Goal: Complete application form

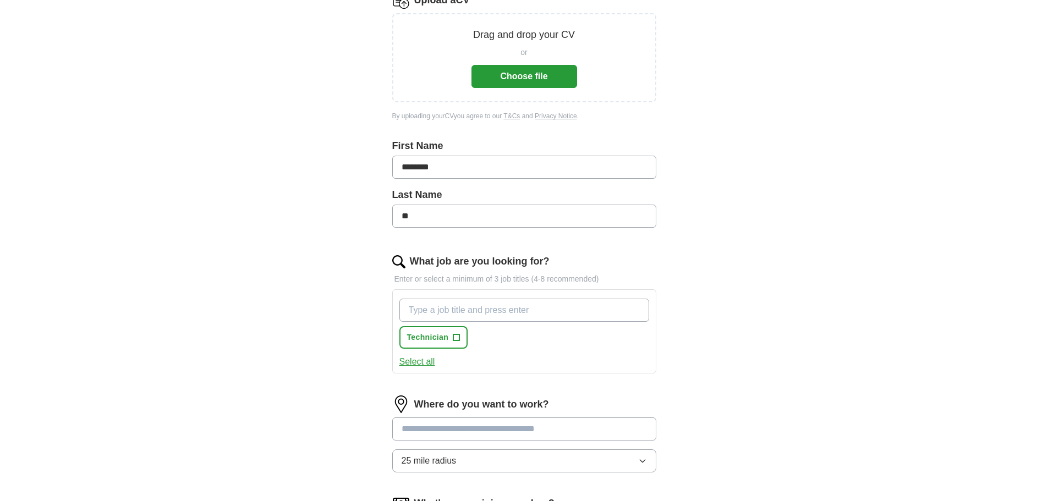
scroll to position [220, 0]
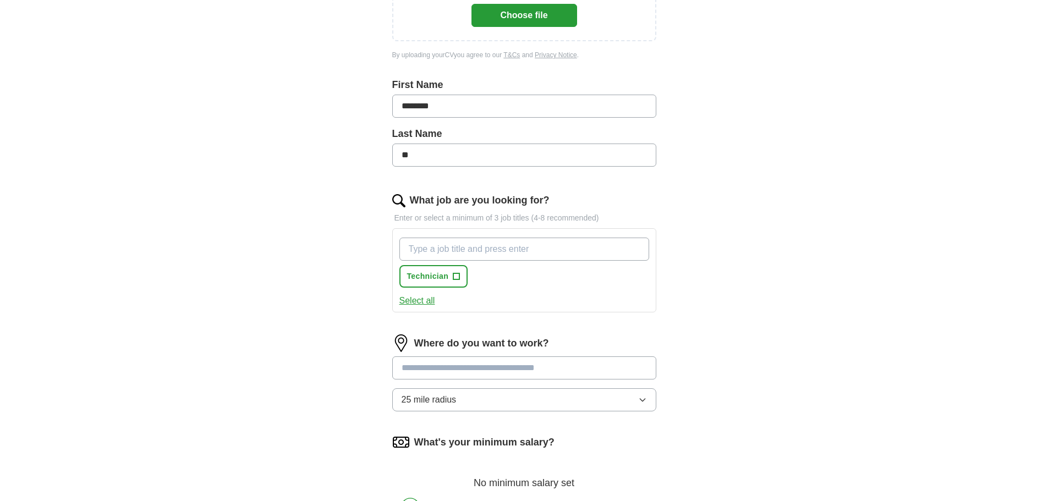
click at [546, 257] on input "What job are you looking for?" at bounding box center [524, 249] width 250 height 23
type input "T"
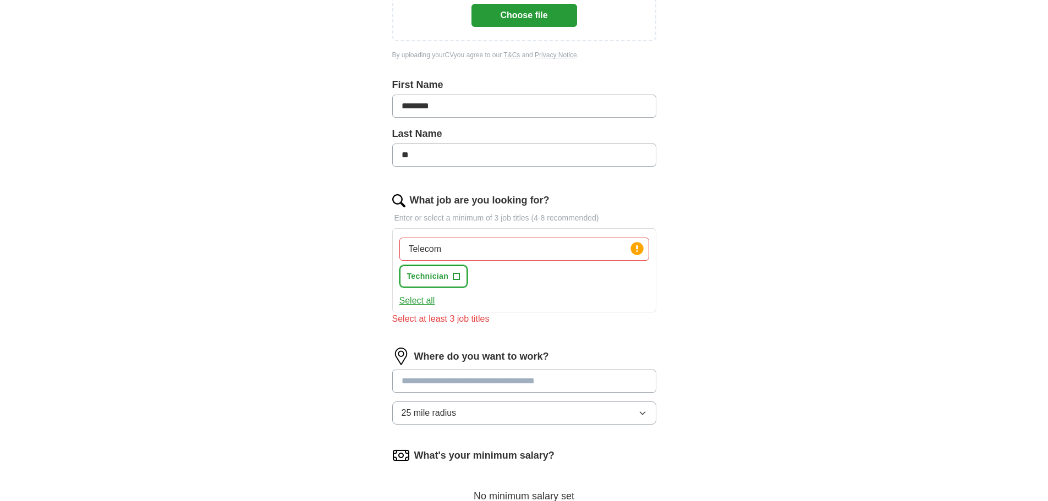
click at [455, 278] on span "+" at bounding box center [456, 276] width 7 height 9
click at [520, 249] on input "Telecom" at bounding box center [524, 249] width 250 height 23
click at [519, 248] on input "Telecommunication" at bounding box center [524, 249] width 250 height 23
click at [548, 279] on div "Telecommunication Press return to add title Technician ✓ ×" at bounding box center [524, 262] width 254 height 59
click at [548, 254] on input "Telecommunication" at bounding box center [524, 249] width 250 height 23
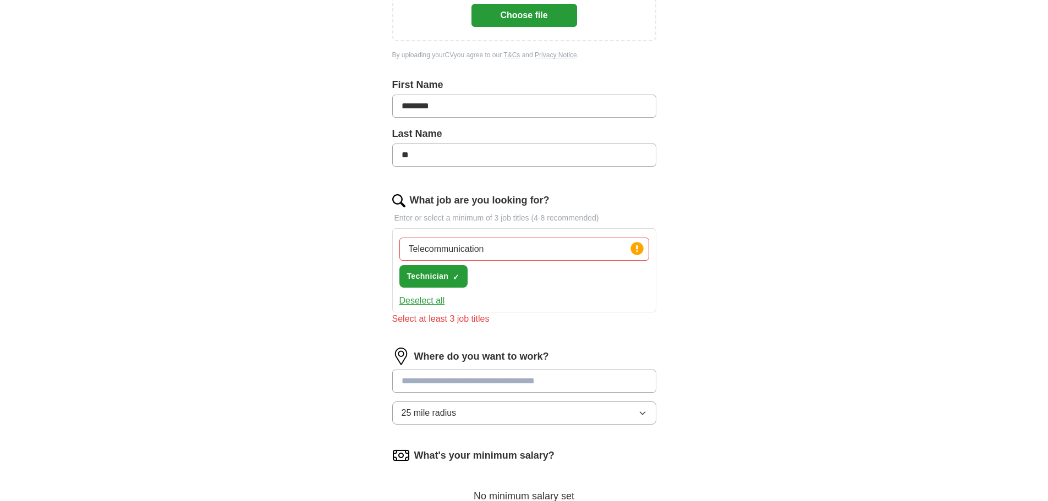
click at [411, 249] on input "Telecommunication" at bounding box center [524, 249] width 250 height 23
click at [501, 254] on input "Telecommunication" at bounding box center [524, 249] width 250 height 23
type input "Telecommunication and network"
click at [538, 316] on div "Select at least 3 job titles" at bounding box center [524, 318] width 264 height 13
click at [437, 304] on button "Deselect all" at bounding box center [422, 300] width 46 height 13
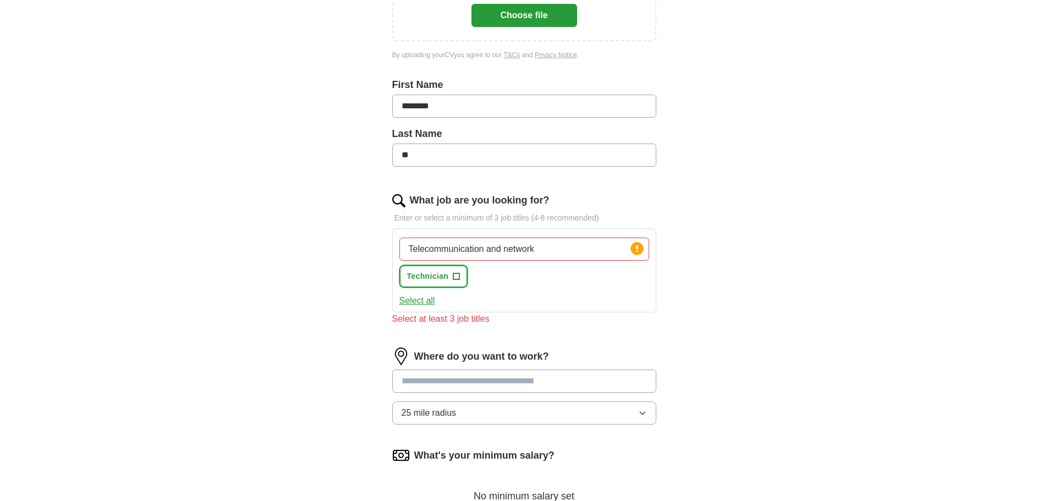
click at [454, 279] on span "+" at bounding box center [456, 276] width 7 height 9
click at [530, 381] on input at bounding box center [524, 381] width 264 height 23
click at [472, 382] on input at bounding box center [524, 381] width 264 height 23
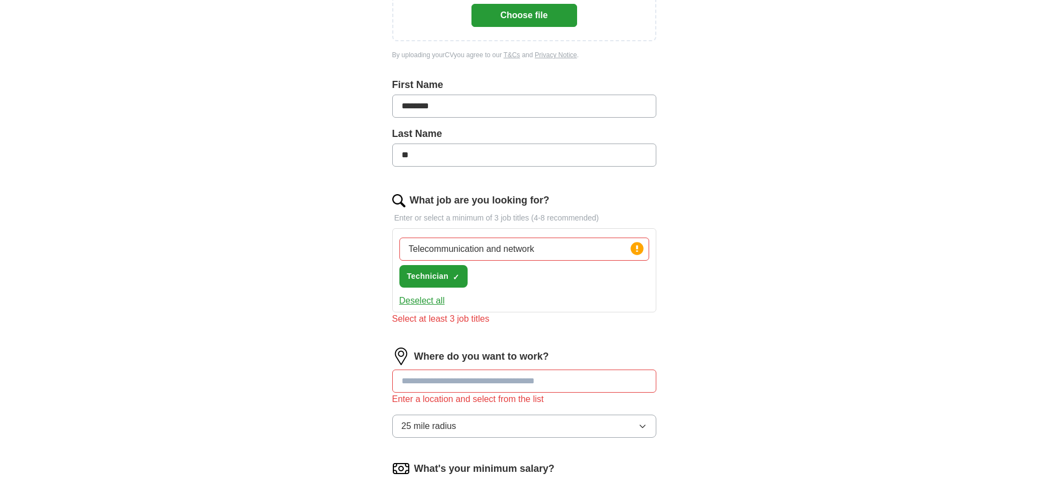
click at [487, 382] on input at bounding box center [524, 381] width 264 height 23
paste input "**********"
click at [758, 348] on div "**********" at bounding box center [524, 223] width 704 height 818
click at [554, 372] on div "**********" at bounding box center [524, 397] width 264 height 99
click at [479, 379] on input "**********" at bounding box center [524, 381] width 264 height 23
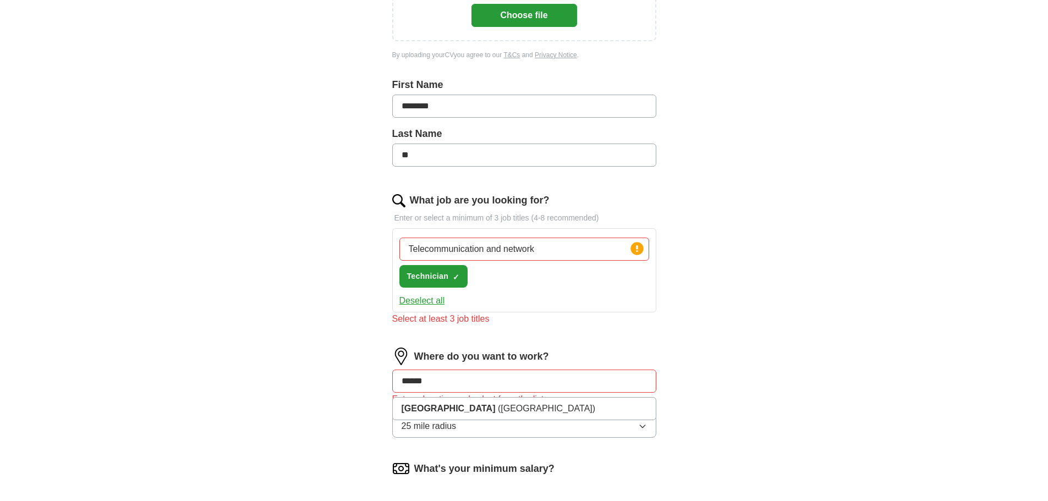
type input "*****"
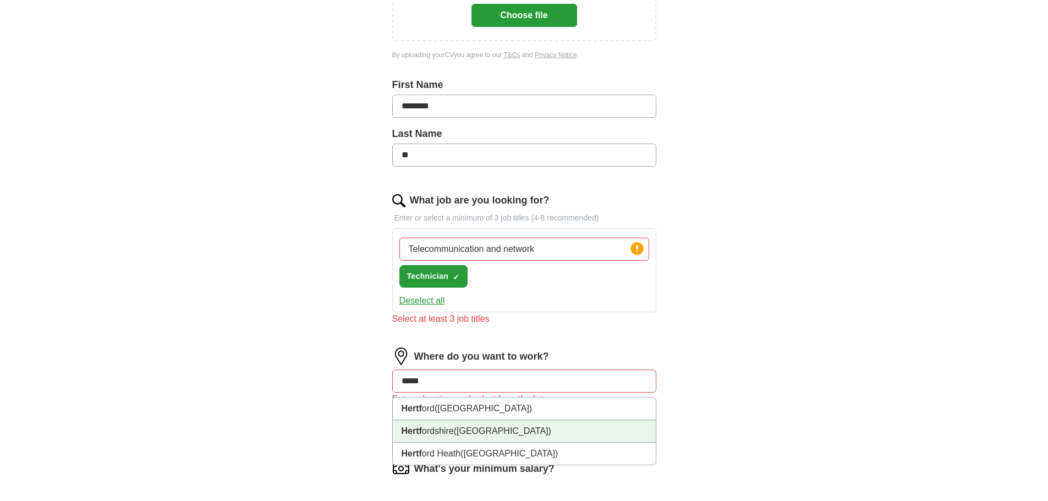
click at [465, 435] on span "([GEOGRAPHIC_DATA])" at bounding box center [502, 430] width 97 height 9
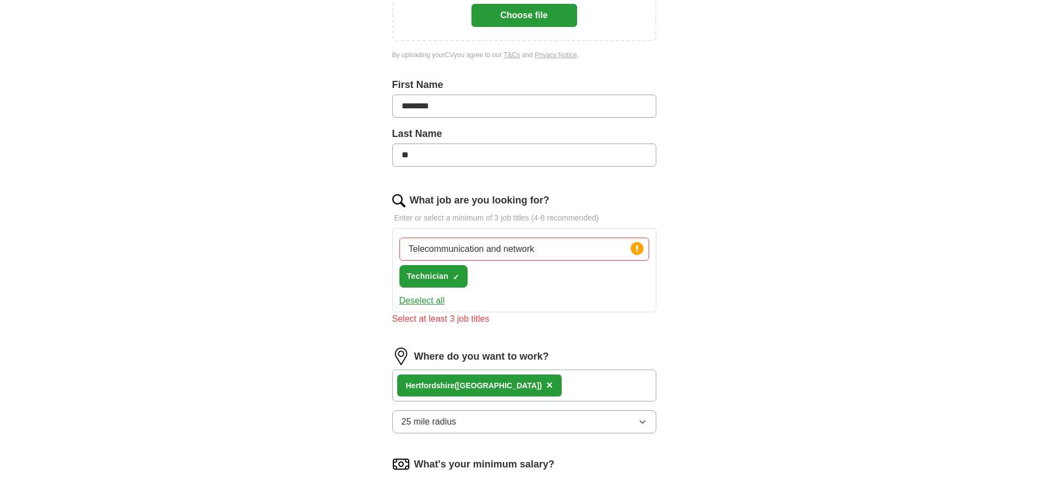
click at [644, 422] on icon "button" at bounding box center [642, 422] width 5 height 3
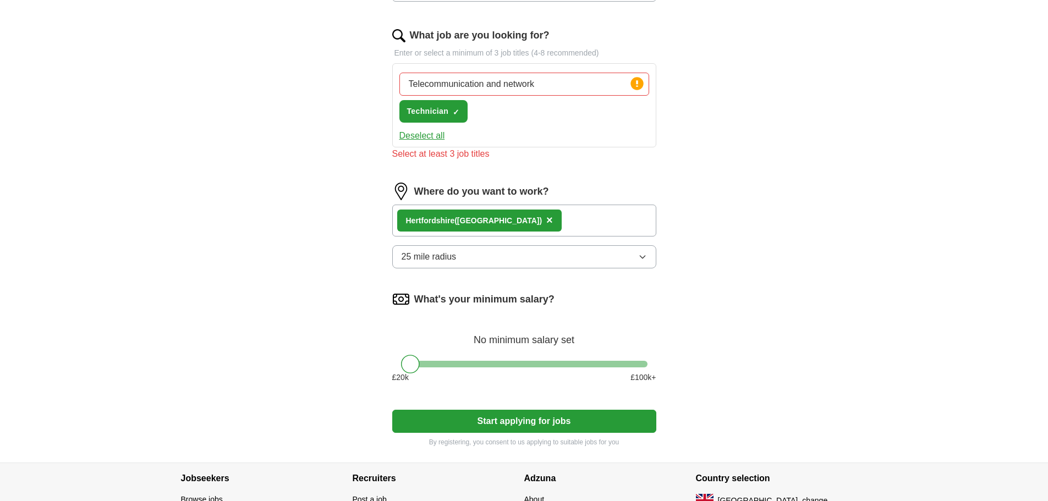
click at [768, 278] on div "ApplyIQ Let ApplyIQ do the hard work of searching and applying for jobs. Just t…" at bounding box center [524, 56] width 704 height 814
click at [641, 256] on icon "button" at bounding box center [642, 256] width 9 height 9
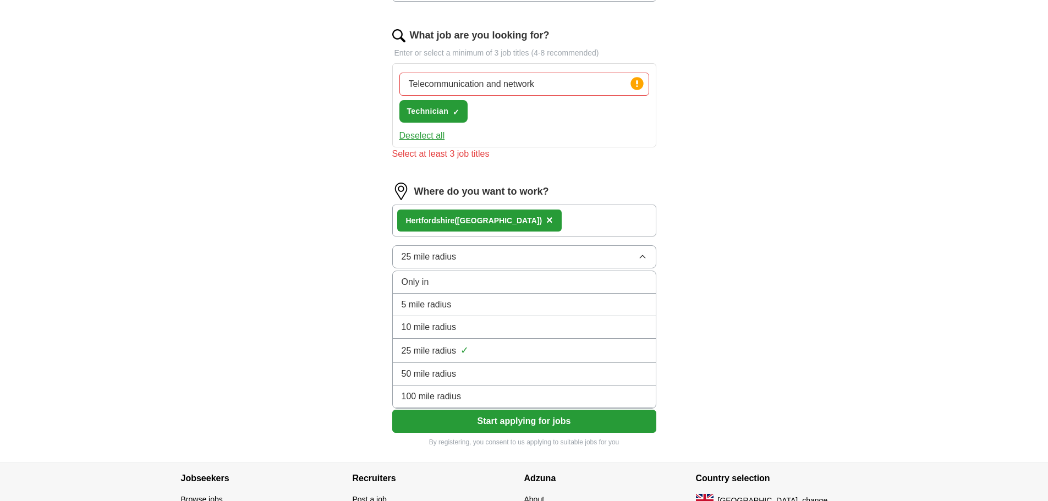
click at [476, 328] on div "10 mile radius" at bounding box center [524, 327] width 245 height 13
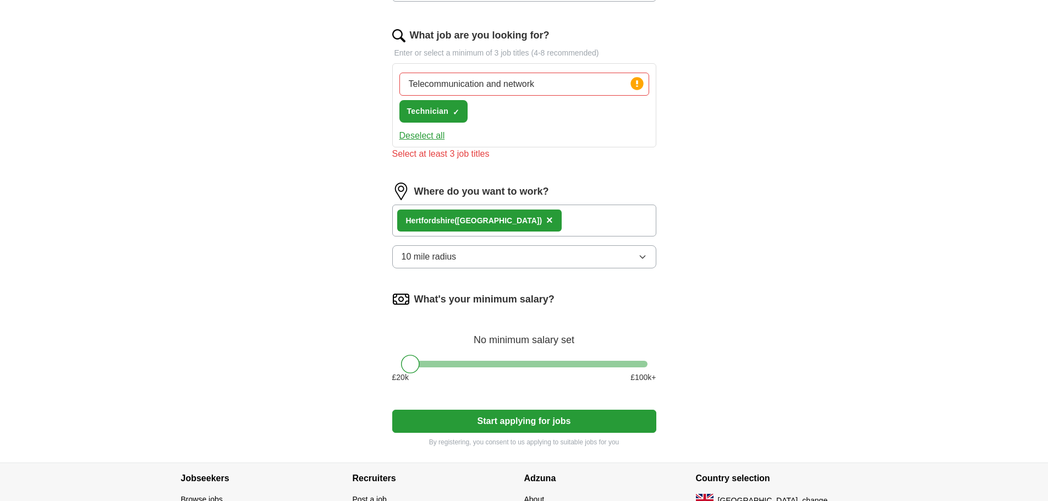
scroll to position [440, 0]
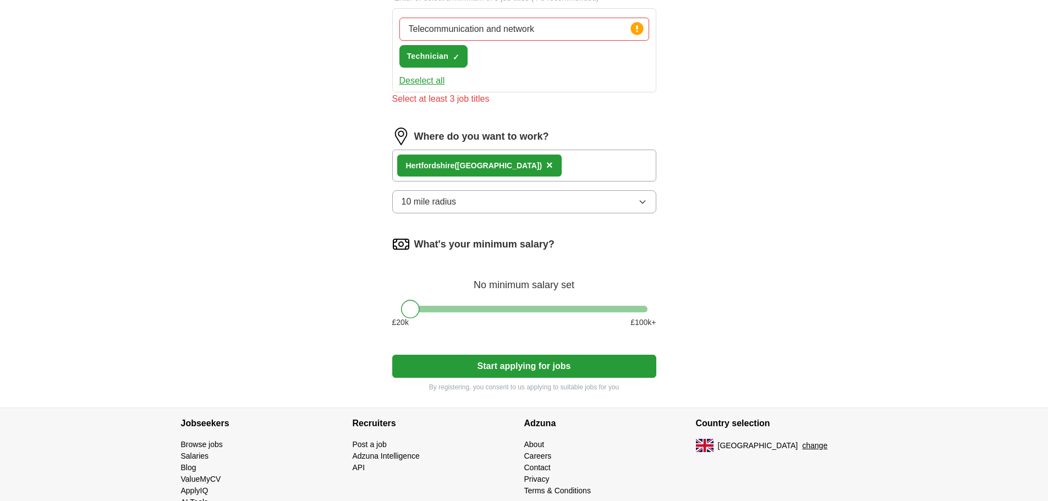
click at [412, 311] on div at bounding box center [410, 309] width 19 height 19
click at [519, 361] on button "Start applying for jobs" at bounding box center [524, 366] width 264 height 23
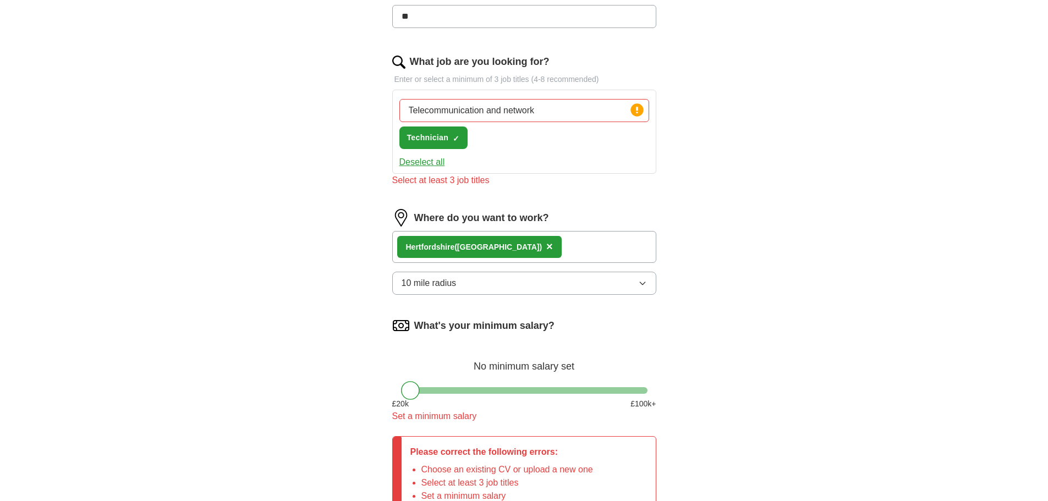
scroll to position [233, 0]
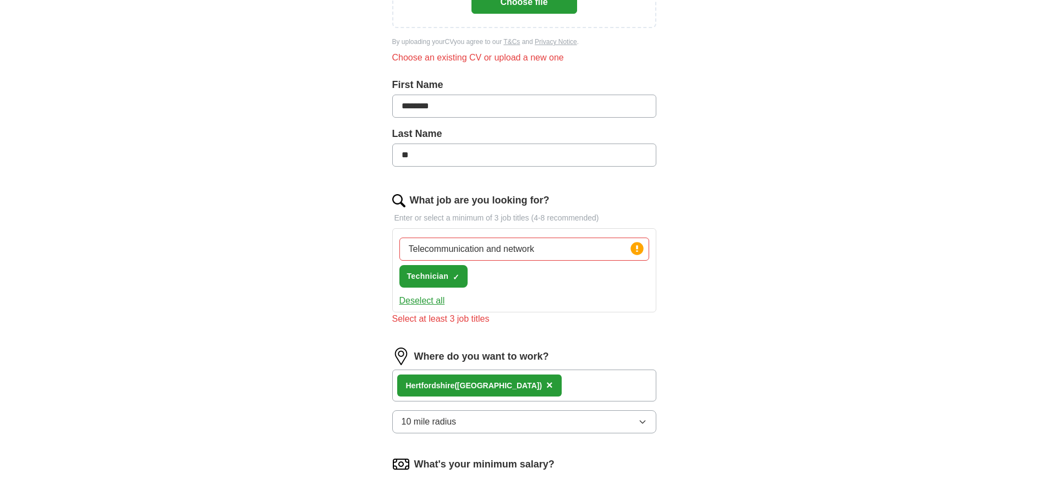
click at [575, 256] on input "Telecommunication and network" at bounding box center [524, 249] width 250 height 23
click at [449, 283] on button "Technician ✓ ×" at bounding box center [433, 276] width 69 height 23
click at [458, 278] on span "+" at bounding box center [456, 276] width 7 height 9
click at [438, 278] on span "Technician" at bounding box center [428, 277] width 42 height 12
click at [439, 316] on div "Select at least 3 job titles" at bounding box center [524, 318] width 264 height 13
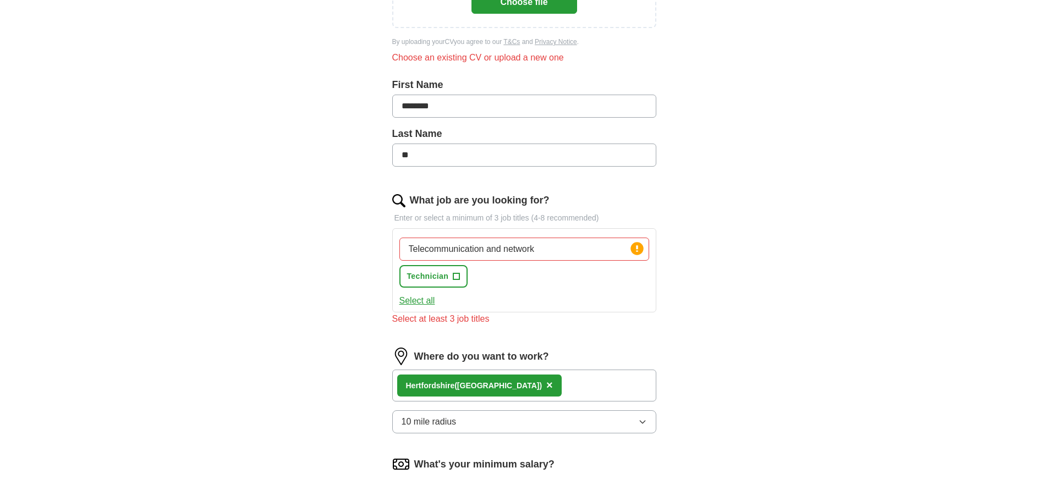
click at [426, 301] on button "Select all" at bounding box center [417, 300] width 36 height 13
click at [639, 252] on circle at bounding box center [636, 248] width 13 height 13
click at [639, 254] on circle at bounding box center [636, 248] width 13 height 13
click at [636, 254] on circle at bounding box center [636, 248] width 13 height 13
click at [590, 246] on input "Telecommunication and network" at bounding box center [524, 249] width 250 height 23
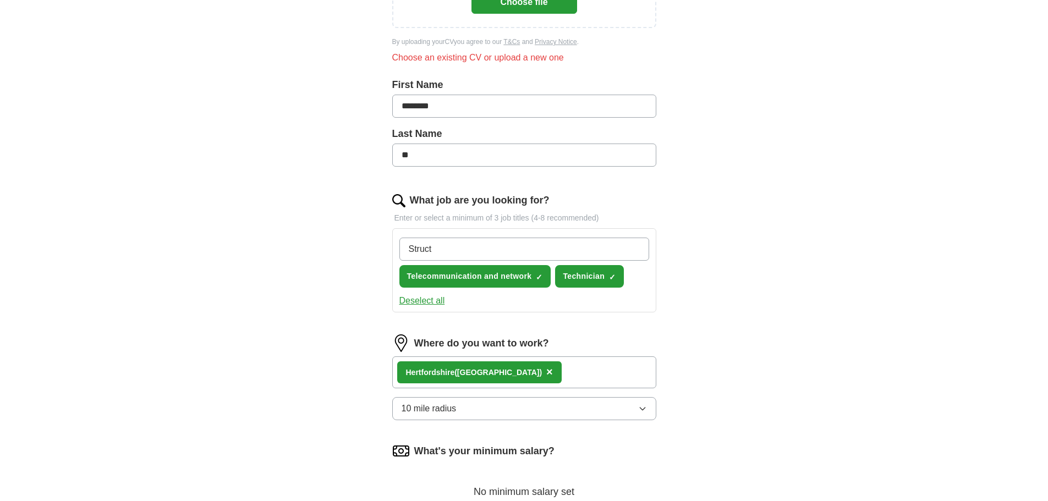
type input "Struct"
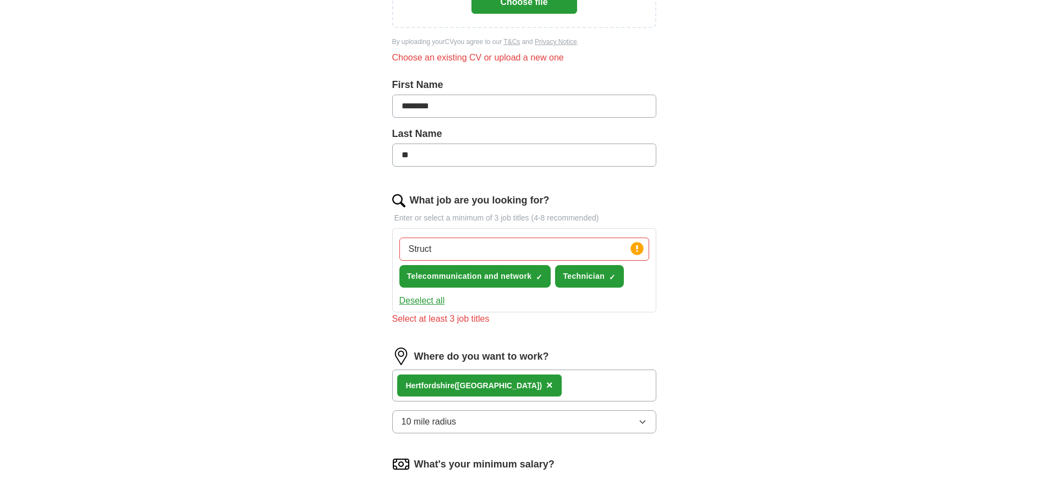
click at [527, 246] on input "Struct" at bounding box center [524, 249] width 250 height 23
type textarea "******"
click at [527, 246] on input "Struct" at bounding box center [524, 249] width 250 height 23
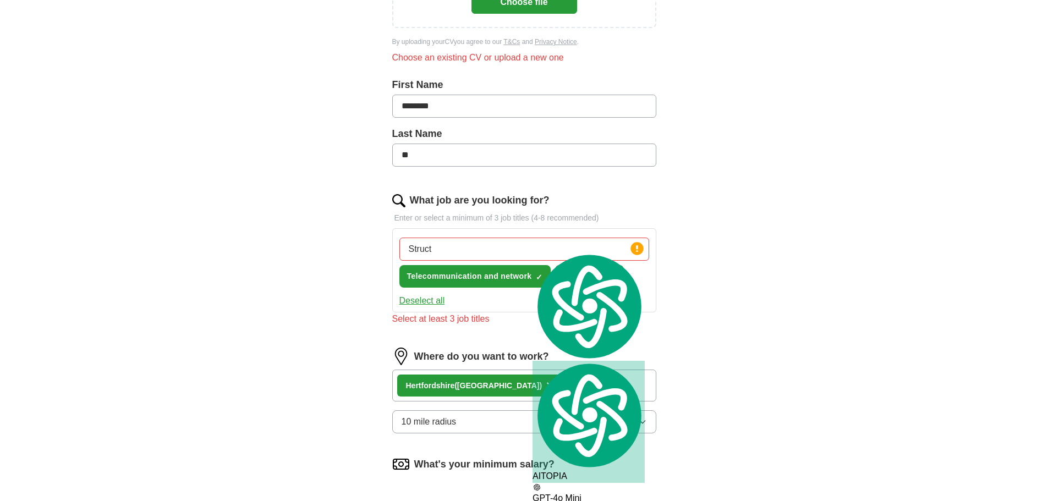
click at [527, 246] on input "Struct" at bounding box center [524, 249] width 250 height 23
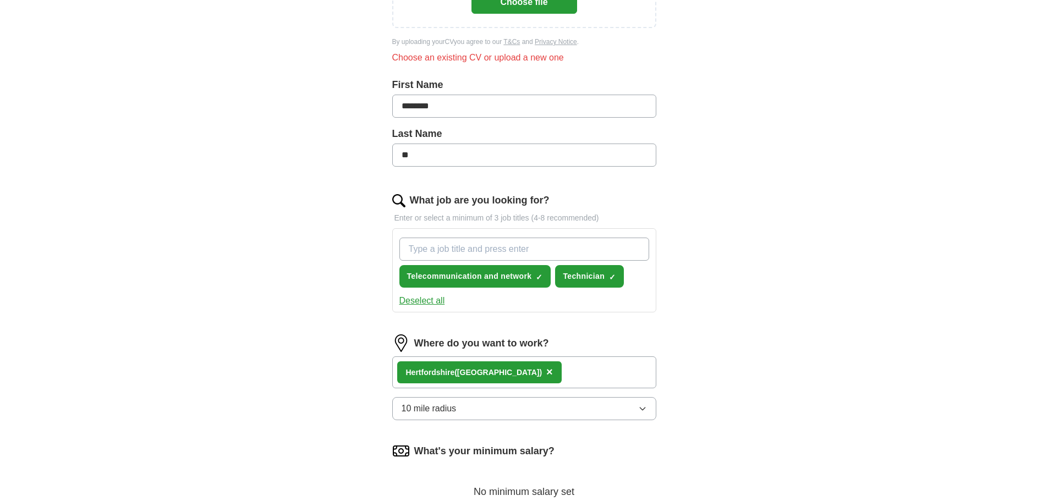
paste input "Structured Cabling"
type input "Structured Cabling"
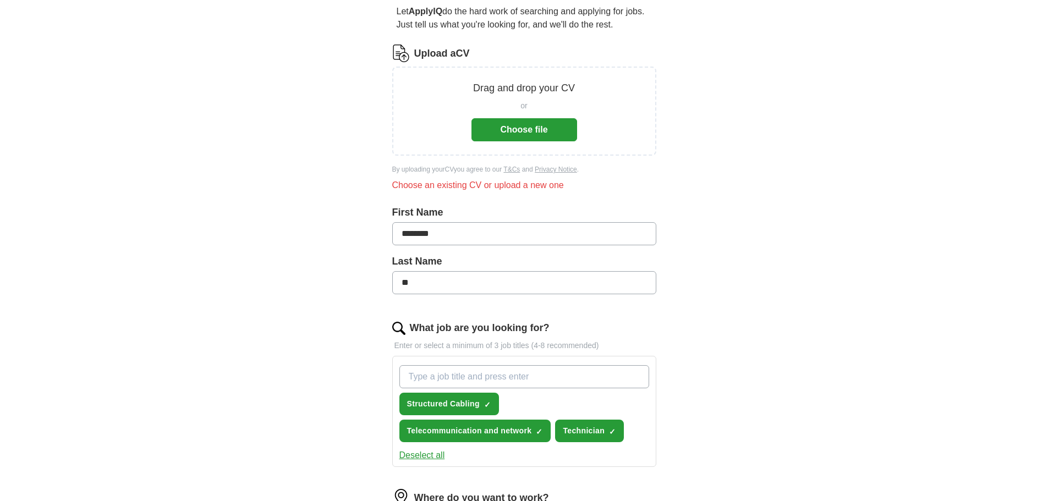
scroll to position [0, 0]
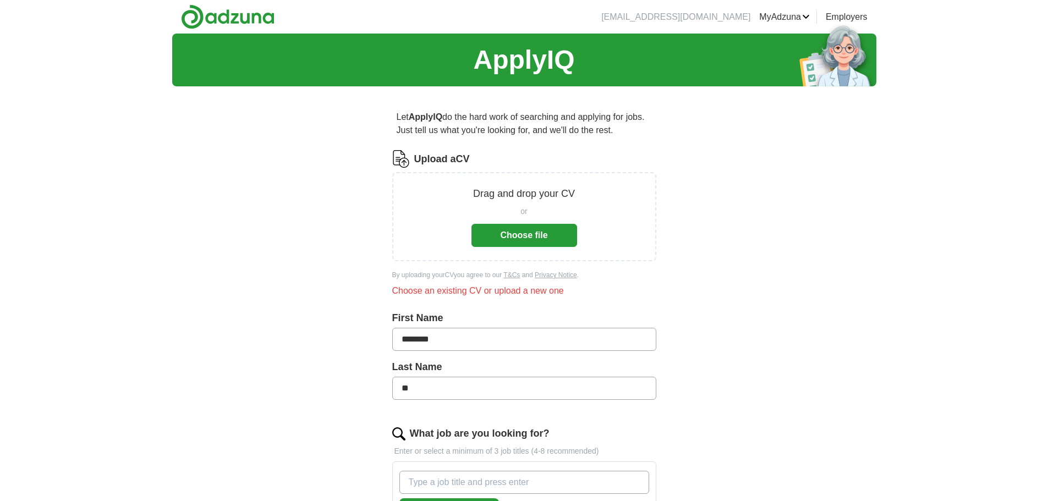
click at [533, 230] on button "Choose file" at bounding box center [524, 235] width 106 height 23
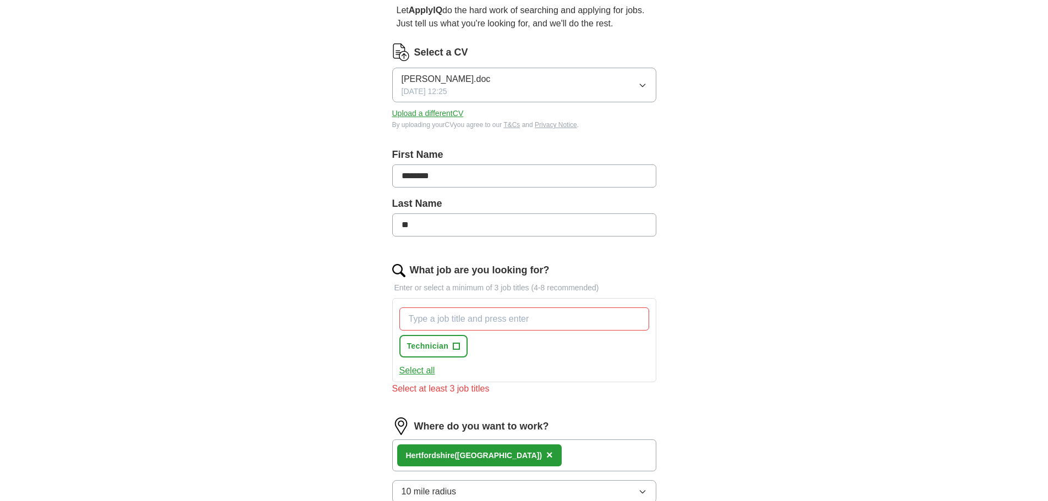
scroll to position [110, 0]
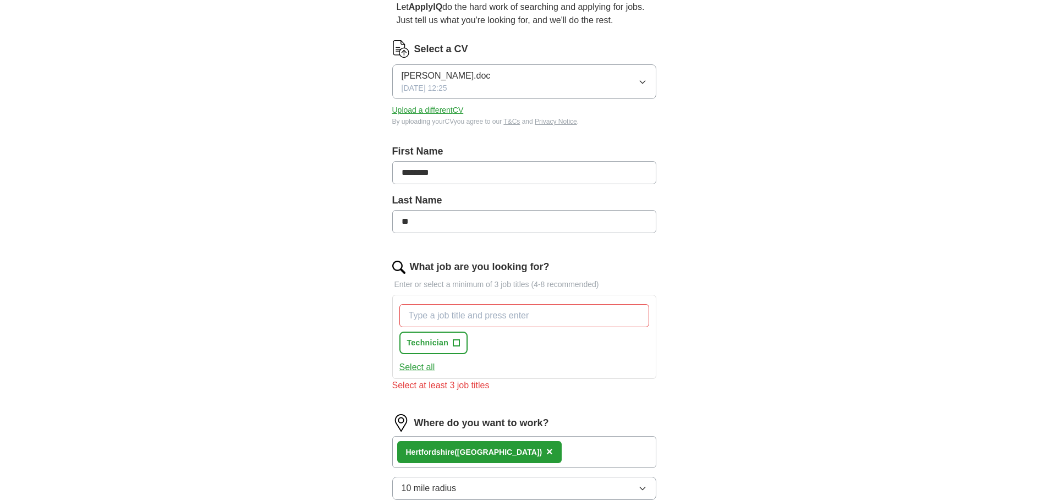
click at [521, 313] on input "What job are you looking for?" at bounding box center [524, 315] width 250 height 23
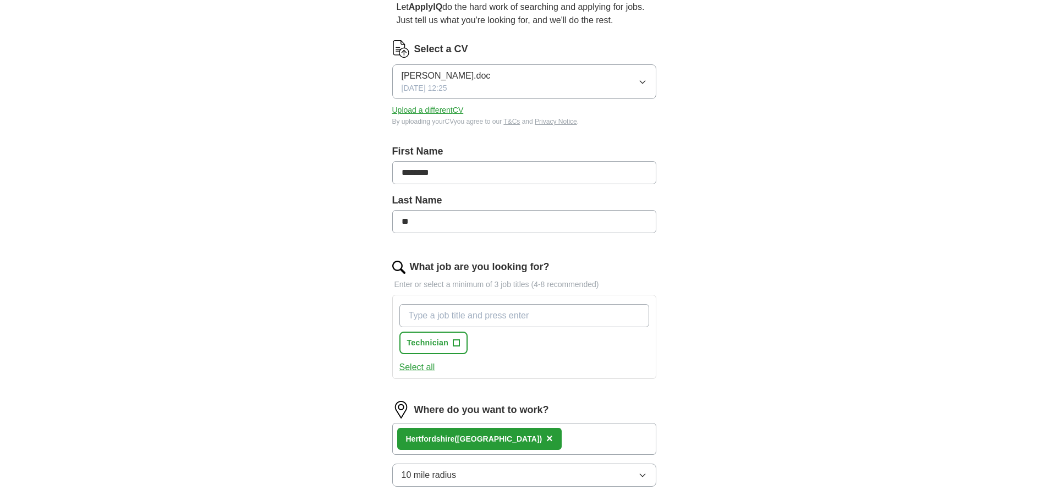
click at [440, 313] on input "What job are you looking for?" at bounding box center [524, 315] width 250 height 23
type input "廿"
click at [447, 313] on input "What job are you looking for?" at bounding box center [524, 315] width 250 height 23
click at [446, 311] on input "What job are you looking for?" at bounding box center [524, 315] width 250 height 23
click at [446, 312] on input "What job are you looking for?" at bounding box center [524, 315] width 250 height 23
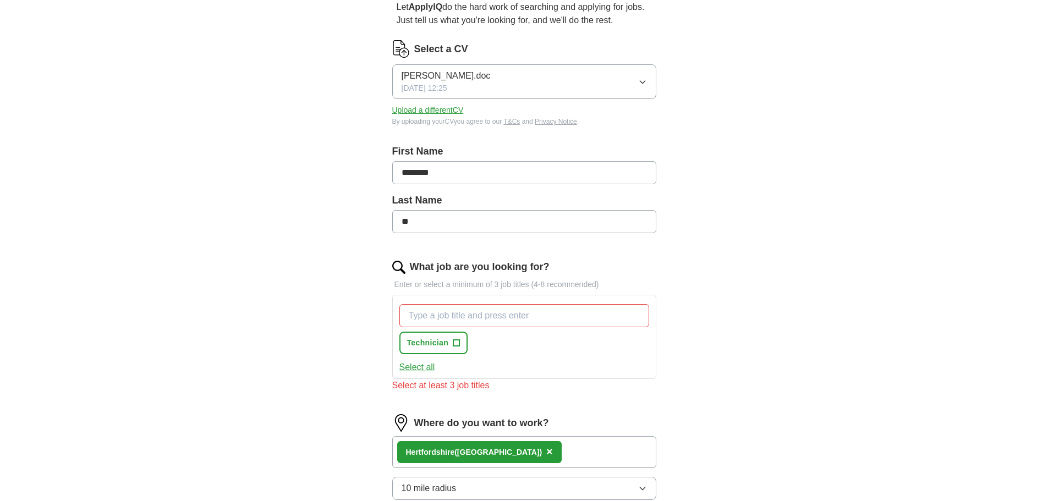
click at [912, 268] on div "ApplyIQ Let ApplyIQ do the hard work of searching and applying for jobs. Just t…" at bounding box center [524, 349] width 1048 height 851
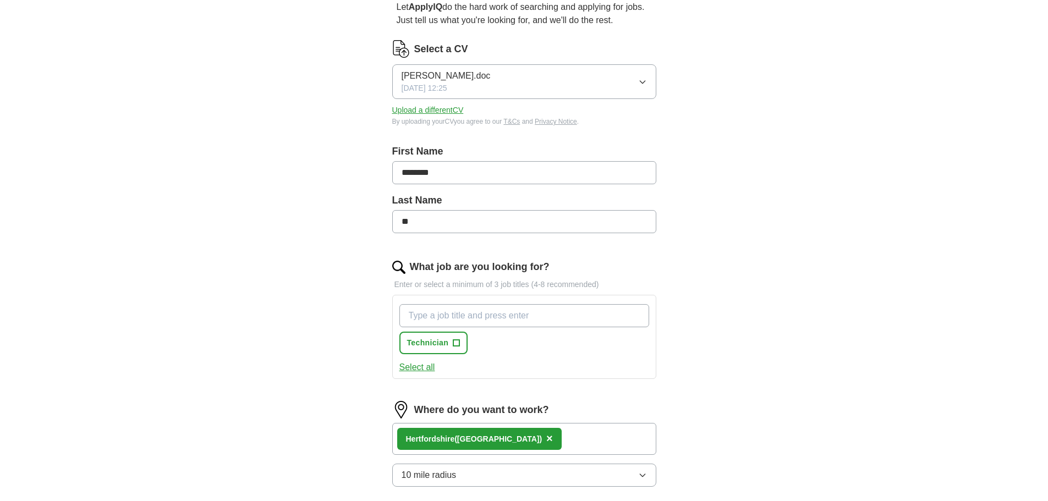
click at [462, 317] on input "What job are you looking for?" at bounding box center [524, 315] width 250 height 23
type input "Ｔ"
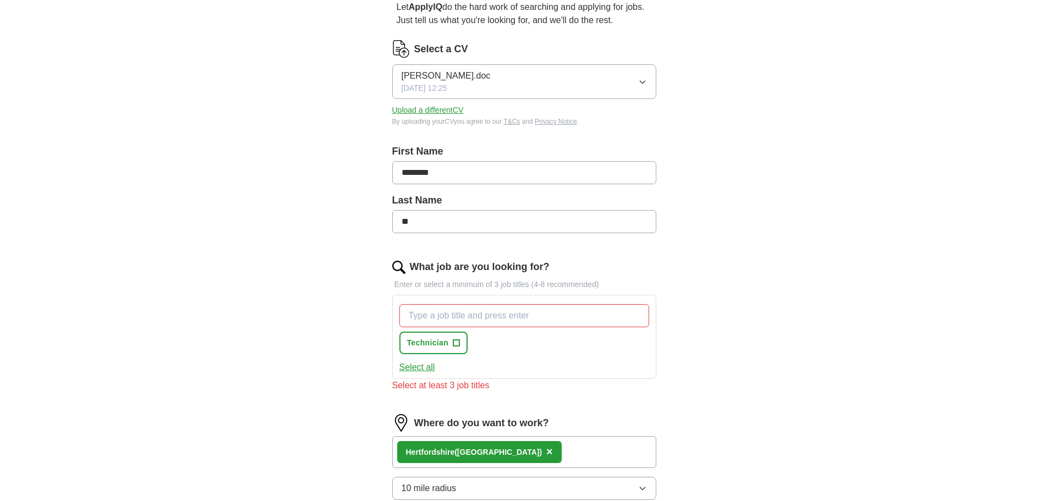
click at [463, 318] on input "What job are you looking for?" at bounding box center [524, 315] width 250 height 23
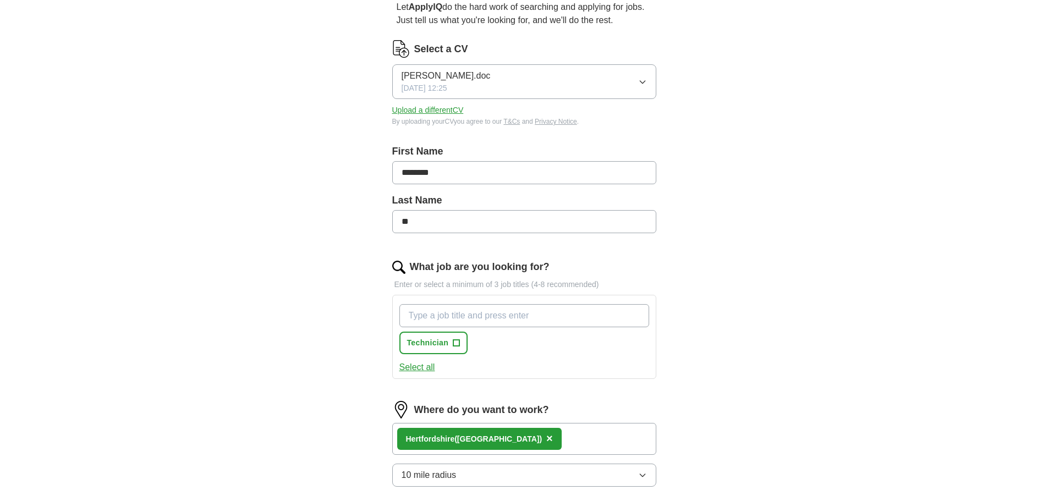
type input "ｔ"
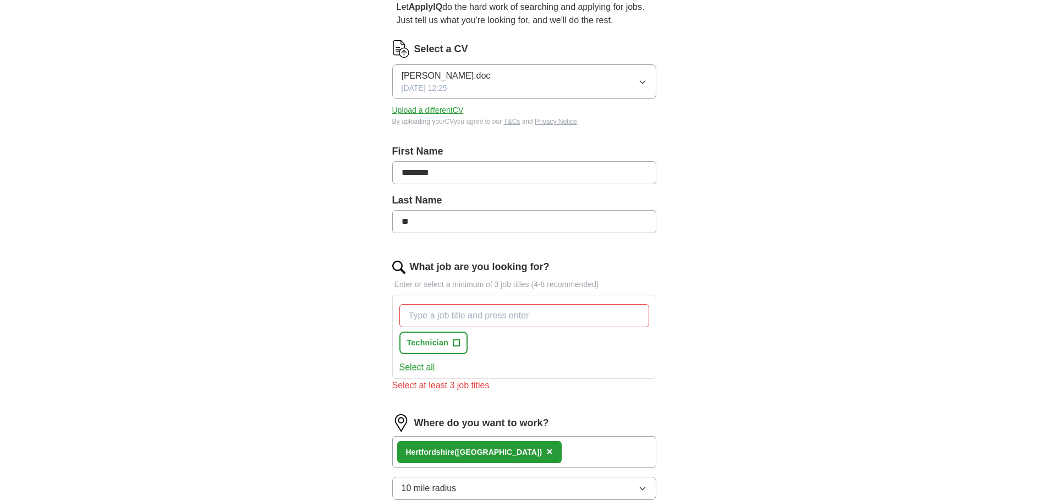
drag, startPoint x: 920, startPoint y: 314, endPoint x: 955, endPoint y: 358, distance: 56.4
click at [922, 317] on div "ApplyIQ Let ApplyIQ do the hard work of searching and applying for jobs. Just t…" at bounding box center [524, 349] width 1048 height 851
click at [497, 318] on input "What job are you looking for?" at bounding box center [524, 315] width 250 height 23
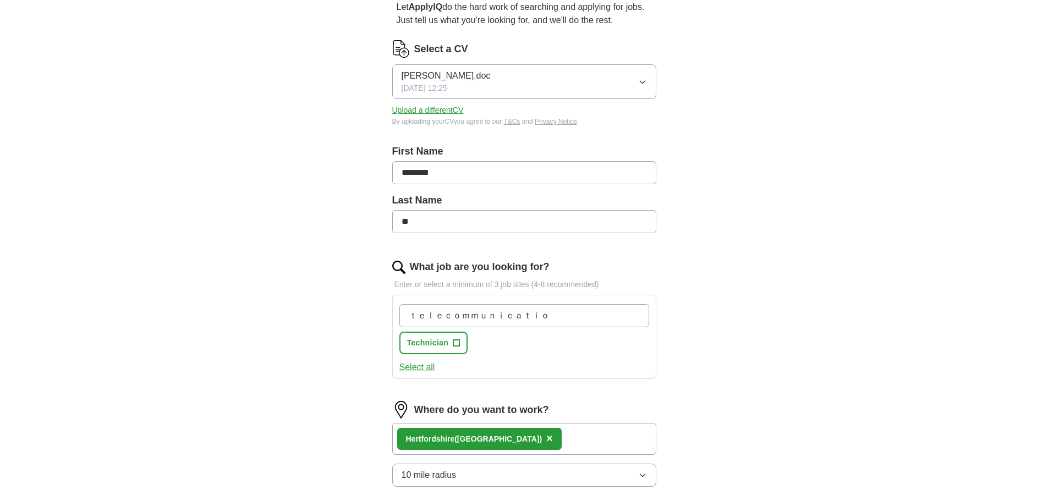
type input "ｔｅｌｅｃｏｍｍｕｎｉｃａｔｉｏｎ"
click at [491, 321] on input "What job are you looking for?" at bounding box center [524, 315] width 250 height 23
type input "ｓｔｒｕｃｔｕｒｅｄ　ｃａｂｌｉｎｇ"
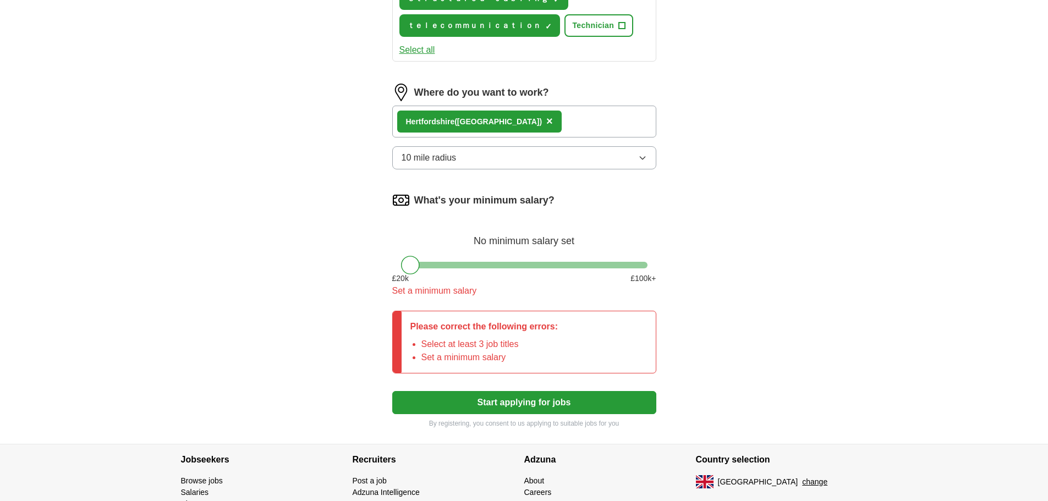
scroll to position [520, 0]
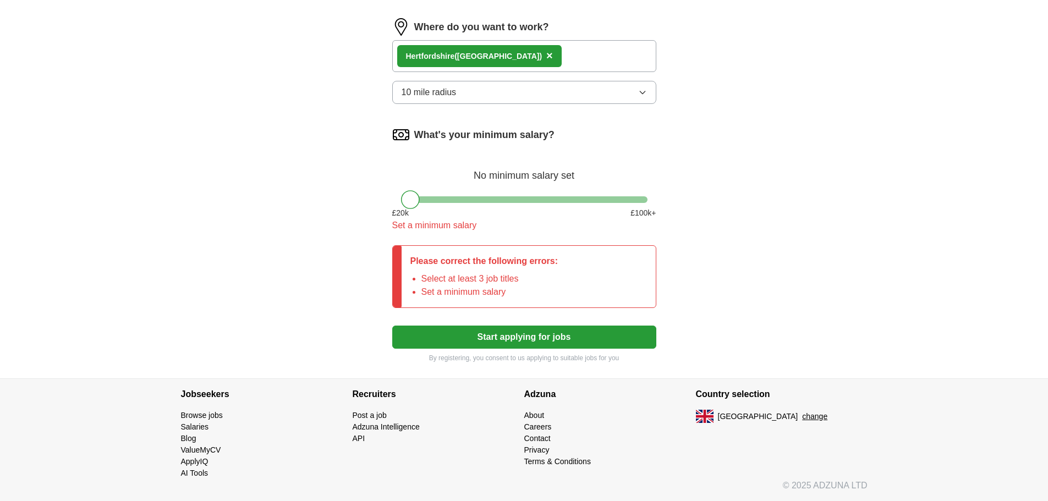
click at [530, 344] on button "Start applying for jobs" at bounding box center [524, 337] width 264 height 23
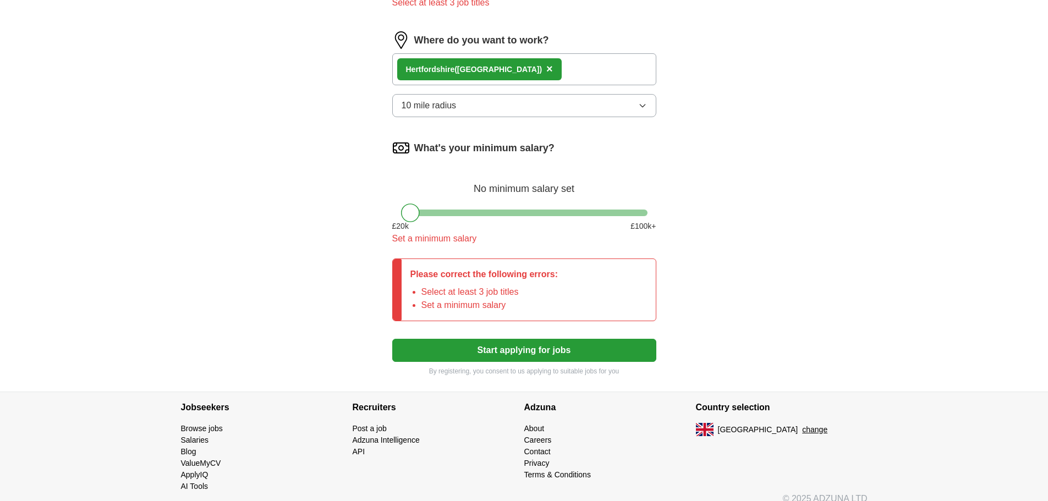
scroll to position [507, 0]
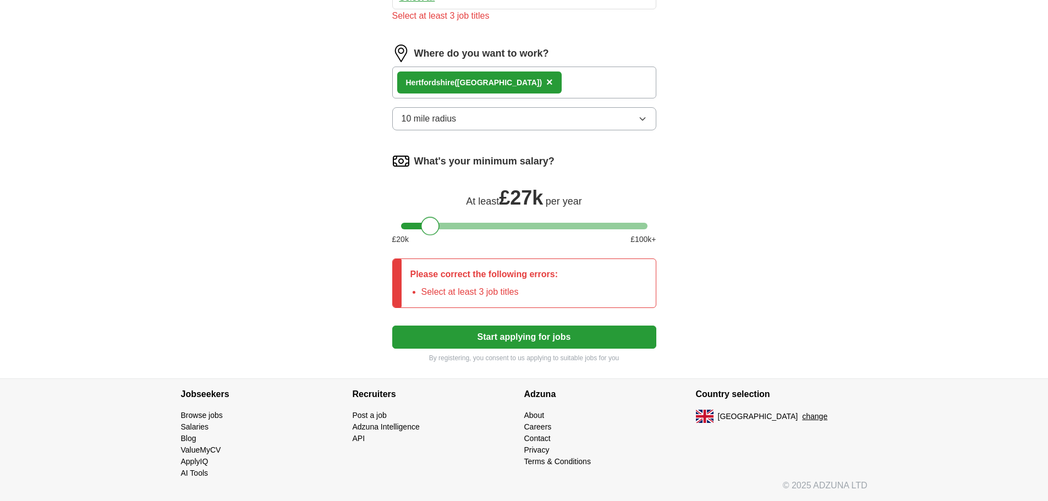
drag, startPoint x: 415, startPoint y: 217, endPoint x: 431, endPoint y: 221, distance: 17.1
click at [431, 221] on div at bounding box center [430, 226] width 19 height 19
click at [438, 234] on div at bounding box center [435, 226] width 19 height 19
click at [438, 231] on div at bounding box center [438, 226] width 19 height 19
click at [516, 337] on button "Start applying for jobs" at bounding box center [524, 337] width 264 height 23
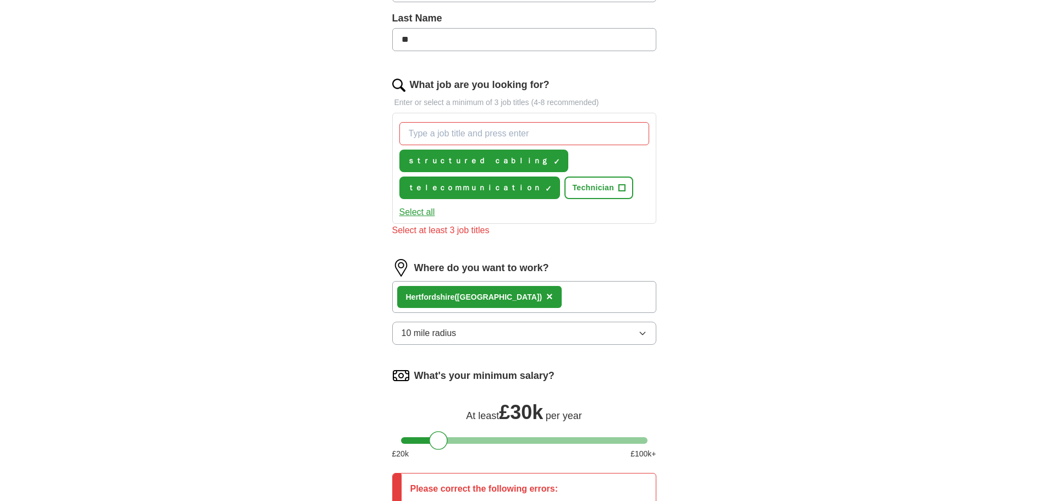
scroll to position [287, 0]
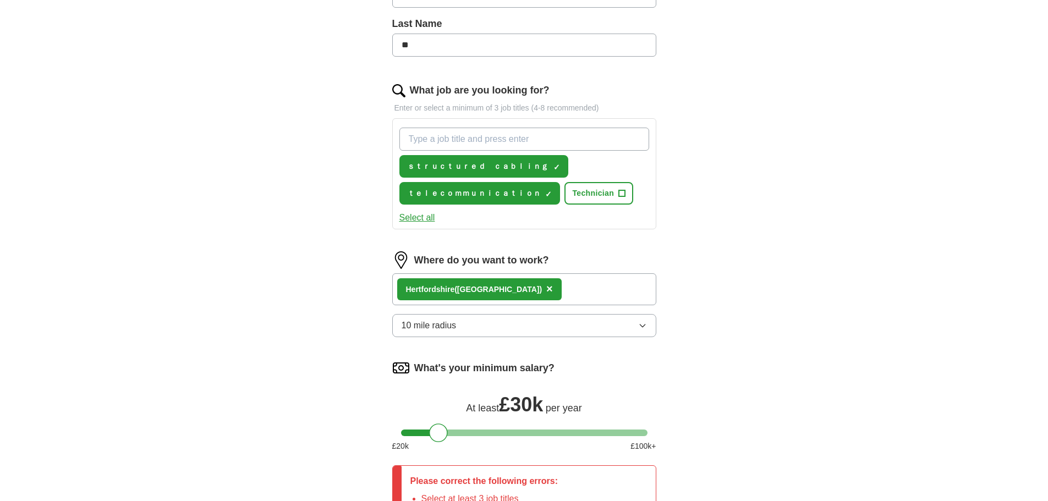
click at [508, 138] on input "What job are you looking for?" at bounding box center [524, 139] width 250 height 23
type input "ｃｃｔｖ"
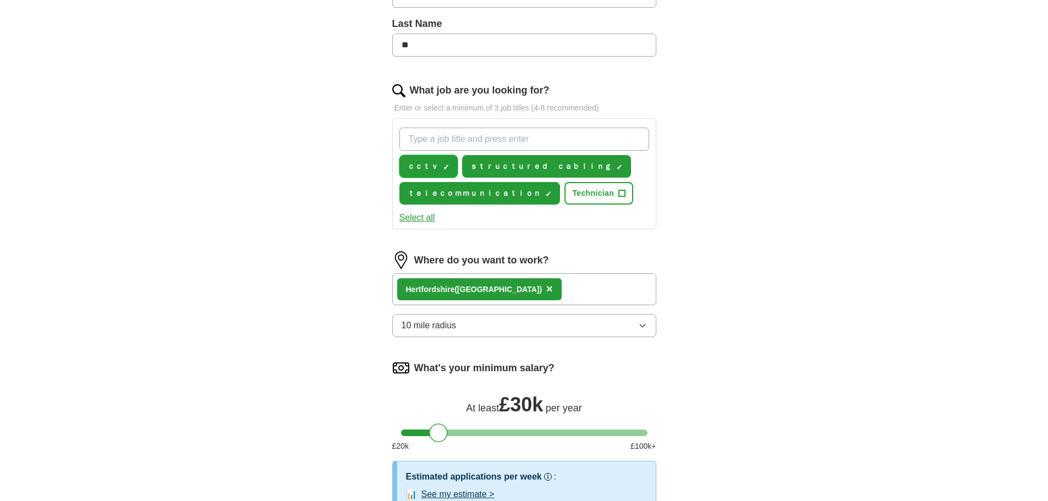
click at [0, 0] on span "×" at bounding box center [0, 0] width 0 height 0
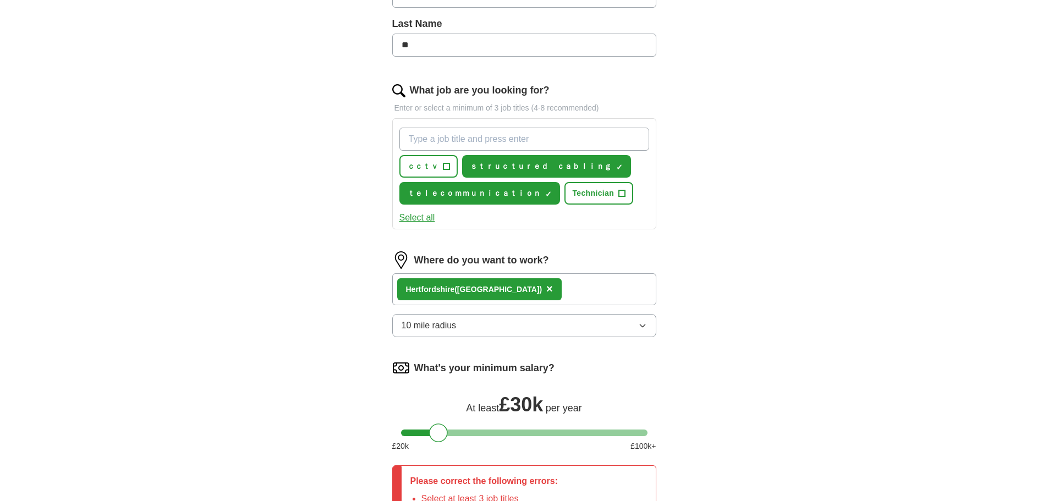
click at [454, 136] on input "What job are you looking for?" at bounding box center [524, 139] width 250 height 23
type input "ｎｅｔｗｏｒｋｉｎｇ"
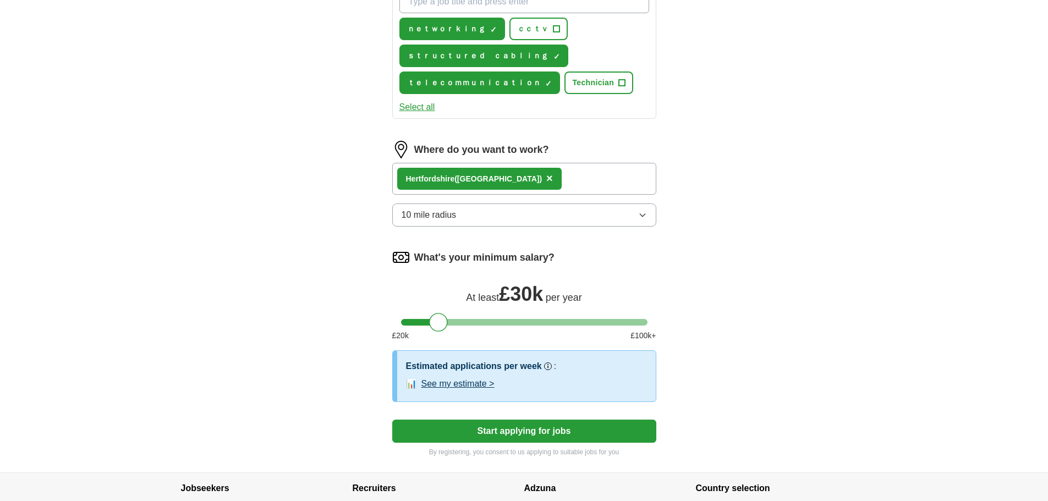
scroll to position [518, 0]
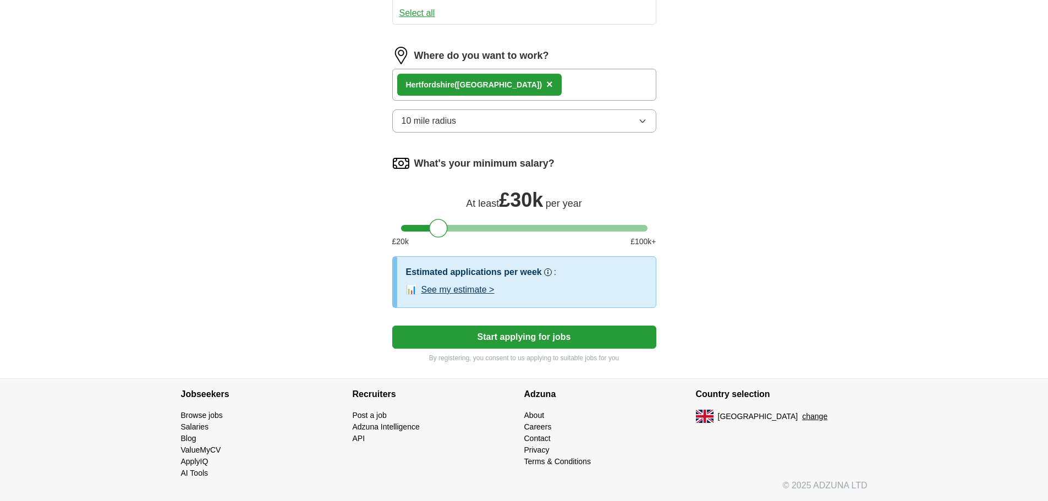
click at [503, 337] on button "Start applying for jobs" at bounding box center [524, 337] width 264 height 23
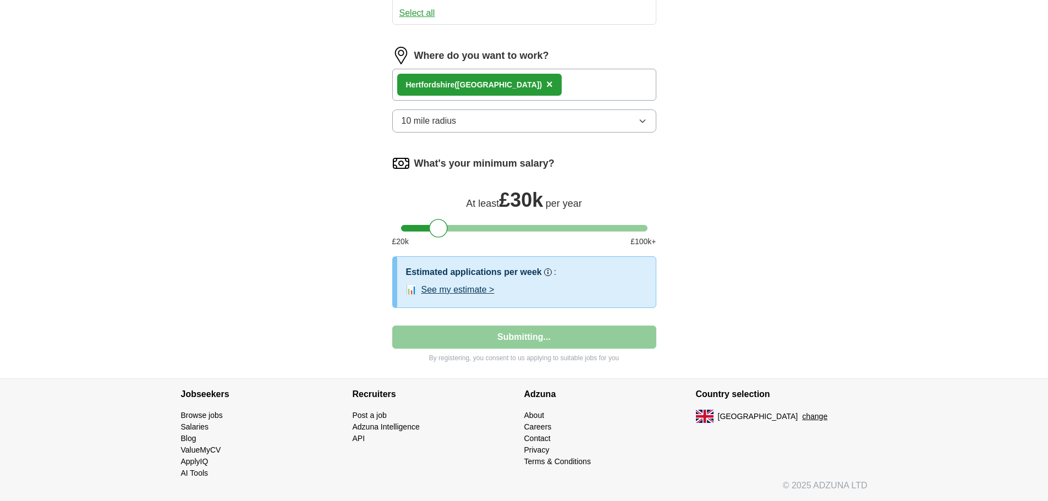
select select "**"
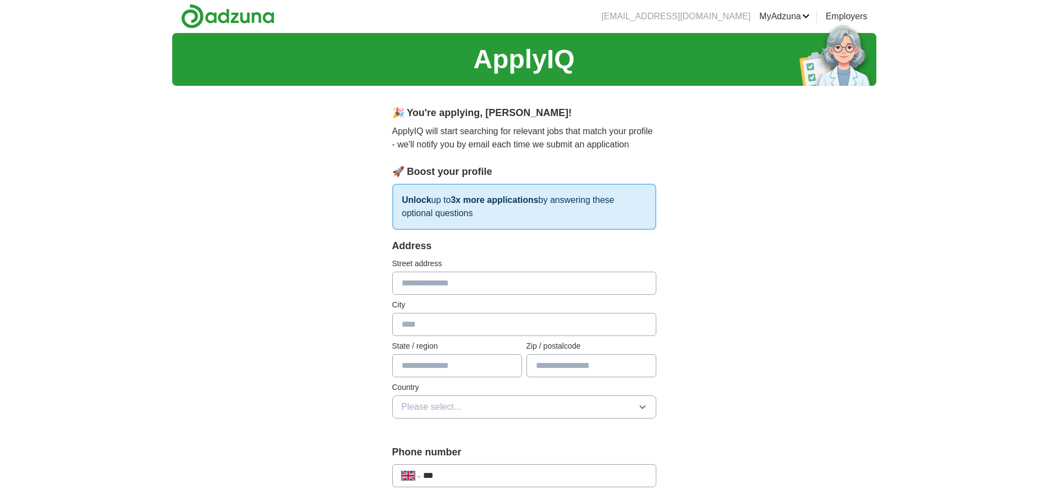
scroll to position [0, 0]
click at [458, 285] on input "text" at bounding box center [524, 283] width 264 height 23
type input "**********"
type input "*******"
type input "**********"
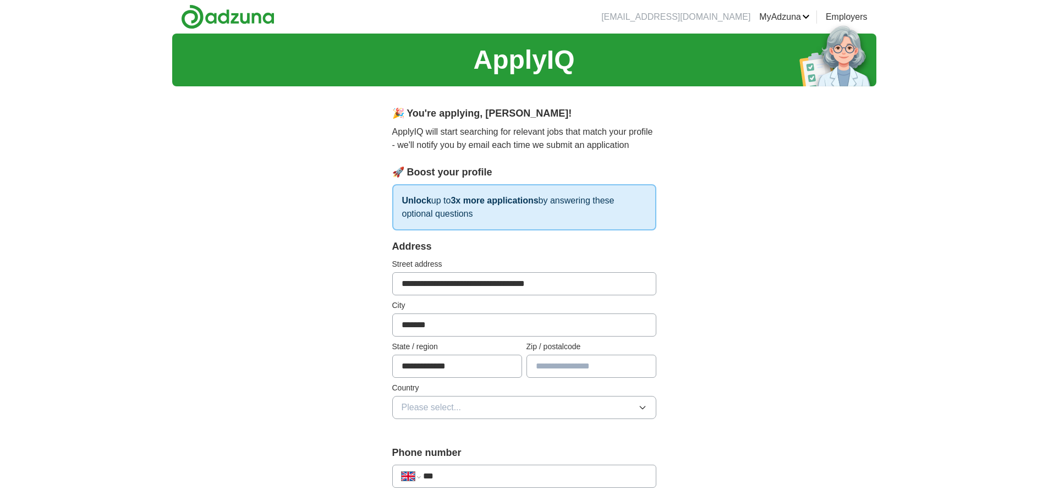
type input "********"
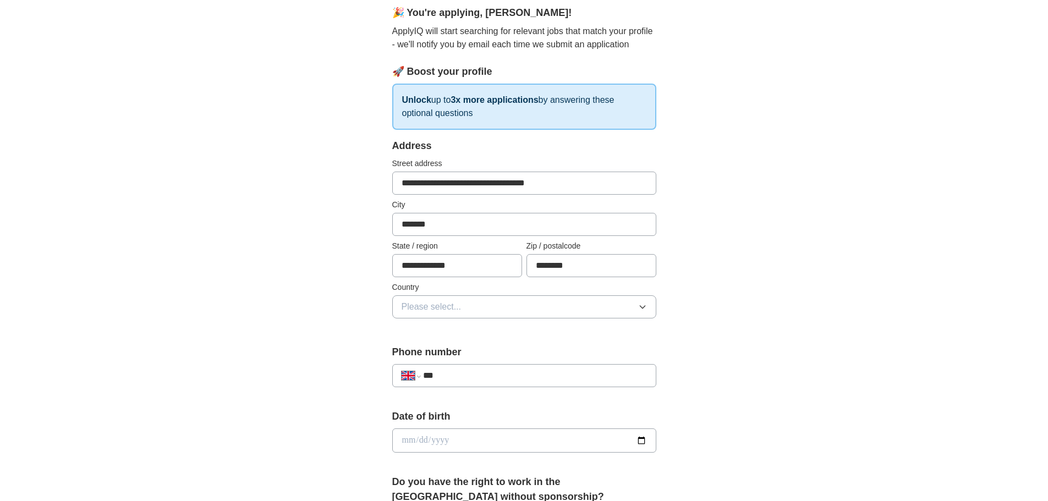
scroll to position [220, 0]
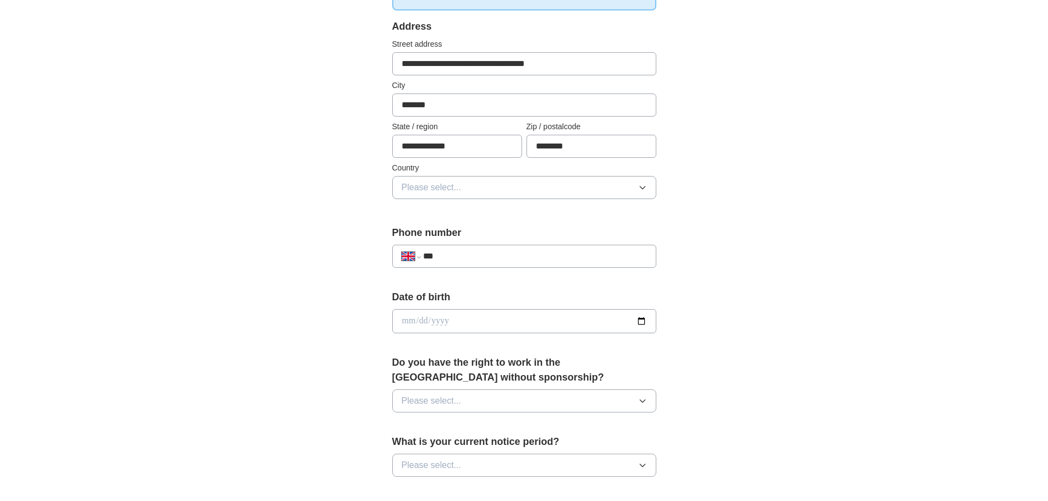
click at [645, 190] on icon "button" at bounding box center [642, 187] width 9 height 9
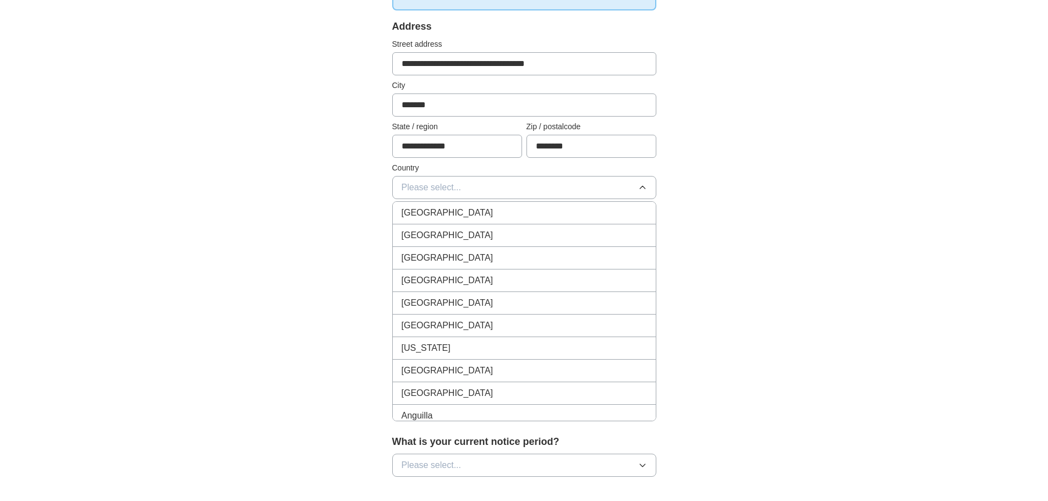
click at [466, 213] on div "[GEOGRAPHIC_DATA]" at bounding box center [524, 212] width 245 height 13
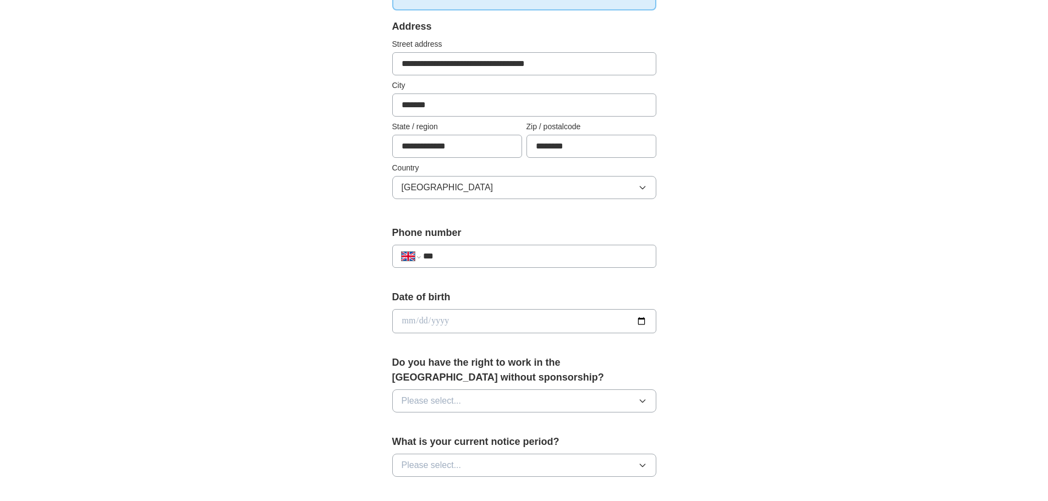
click at [543, 252] on input "***" at bounding box center [534, 256] width 223 height 13
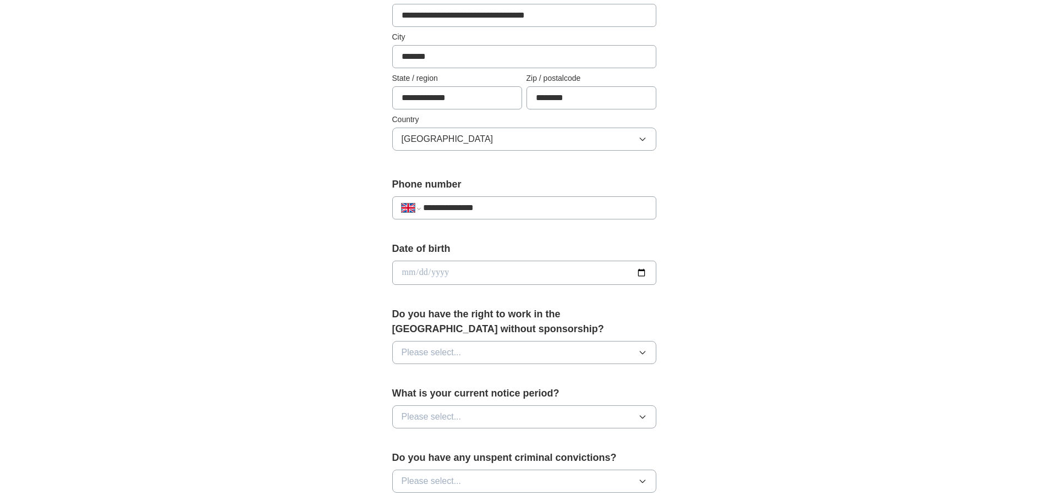
scroll to position [330, 0]
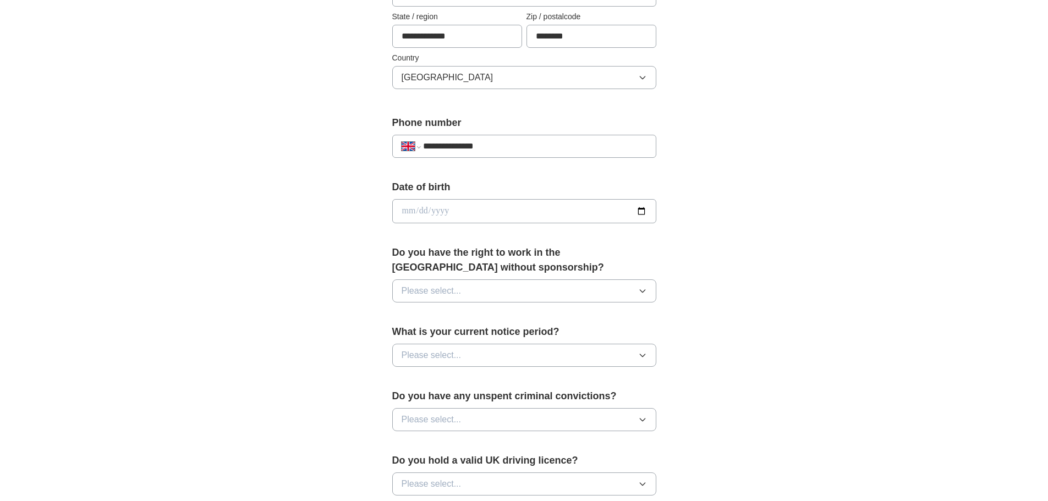
type input "**********"
click at [643, 209] on input "date" at bounding box center [524, 211] width 264 height 24
click at [646, 212] on input "**********" at bounding box center [524, 211] width 264 height 24
click at [646, 211] on input "**********" at bounding box center [524, 211] width 264 height 24
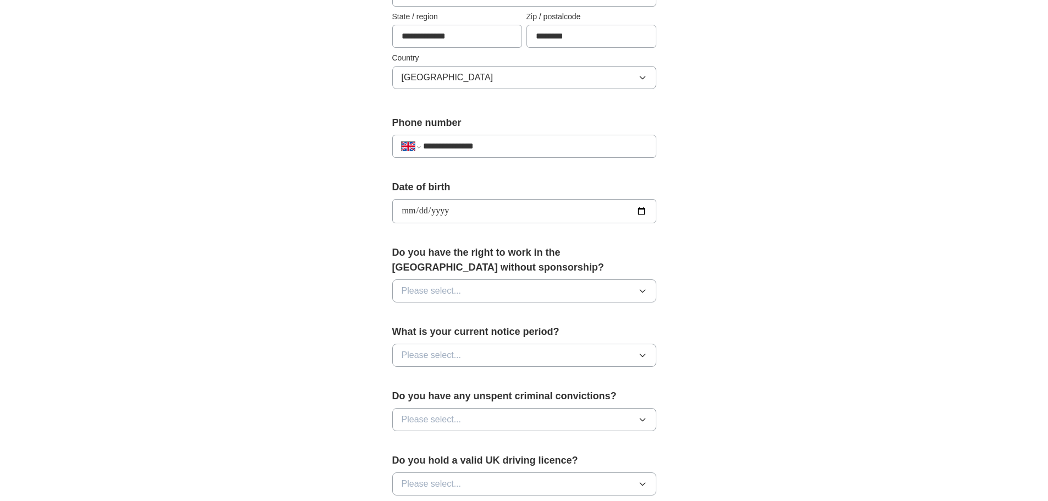
click at [646, 211] on input "**********" at bounding box center [524, 211] width 264 height 24
type input "**********"
click at [349, 279] on div "**********" at bounding box center [524, 227] width 352 height 925
click at [648, 293] on button "Please select..." at bounding box center [524, 290] width 264 height 23
click at [434, 313] on div "Yes" at bounding box center [524, 316] width 245 height 13
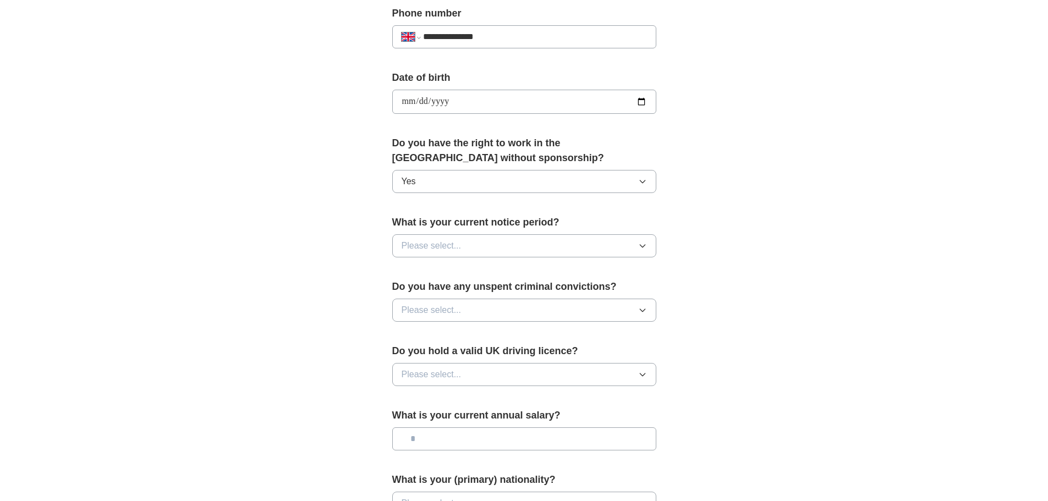
scroll to position [440, 0]
click at [540, 245] on button "Please select..." at bounding box center [524, 245] width 264 height 23
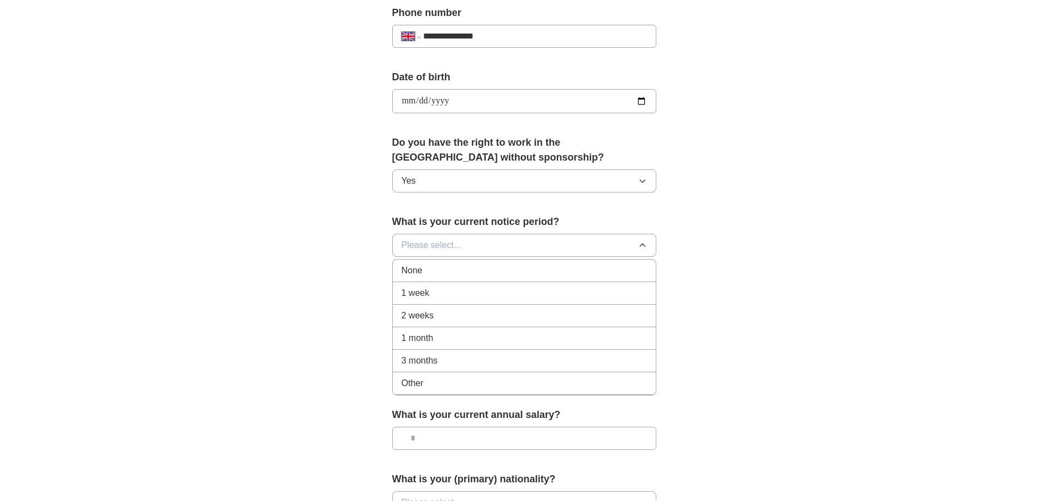
click at [416, 276] on span "None" at bounding box center [412, 270] width 21 height 13
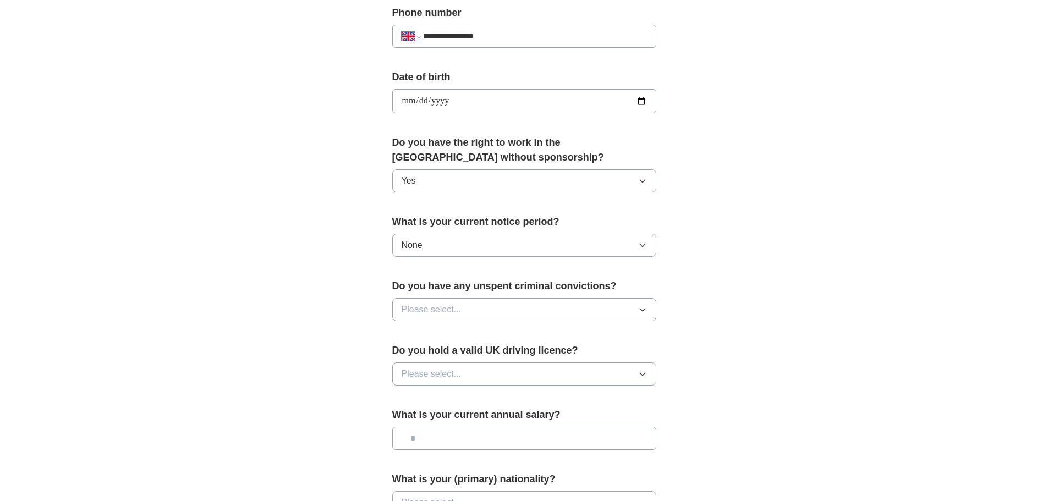
click at [634, 312] on button "Please select..." at bounding box center [524, 309] width 264 height 23
click at [611, 314] on button "Please select..." at bounding box center [524, 309] width 264 height 23
click at [470, 315] on button "Please select..." at bounding box center [524, 309] width 264 height 23
click at [431, 361] on div "No" at bounding box center [524, 357] width 245 height 13
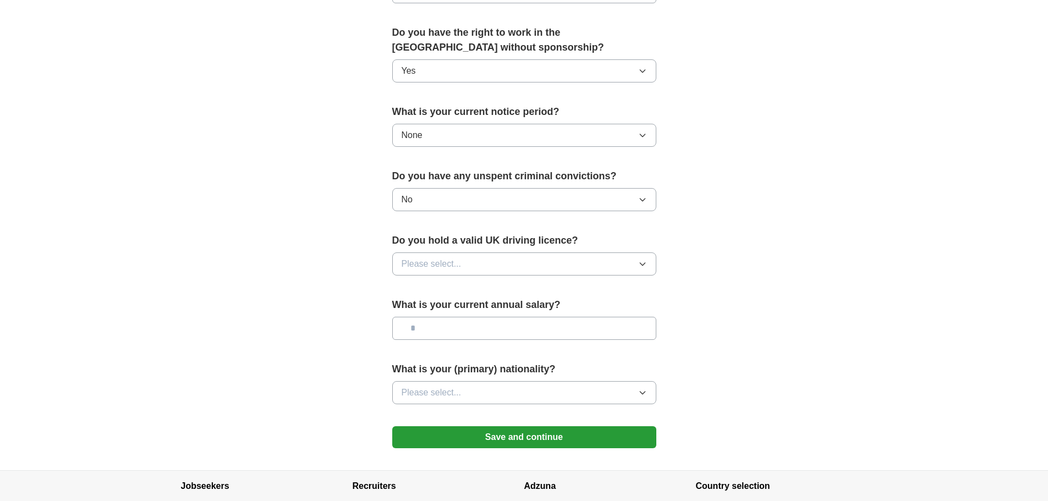
click at [433, 263] on span "Please select..." at bounding box center [432, 263] width 60 height 13
click at [423, 287] on div "Yes" at bounding box center [524, 289] width 245 height 13
drag, startPoint x: 387, startPoint y: 175, endPoint x: 617, endPoint y: 178, distance: 229.9
click at [623, 177] on div "**********" at bounding box center [524, 7] width 352 height 925
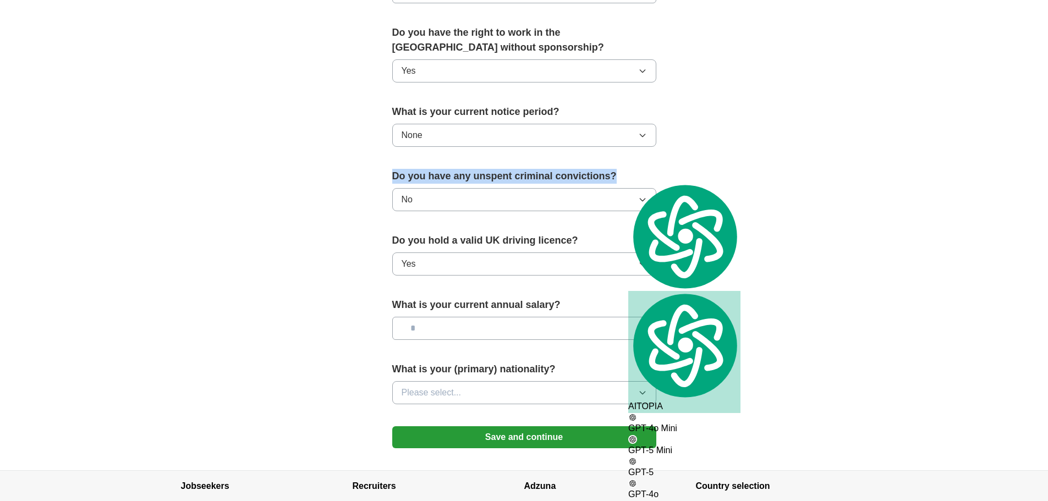
copy label "Do you have any unspent criminal convictions?"
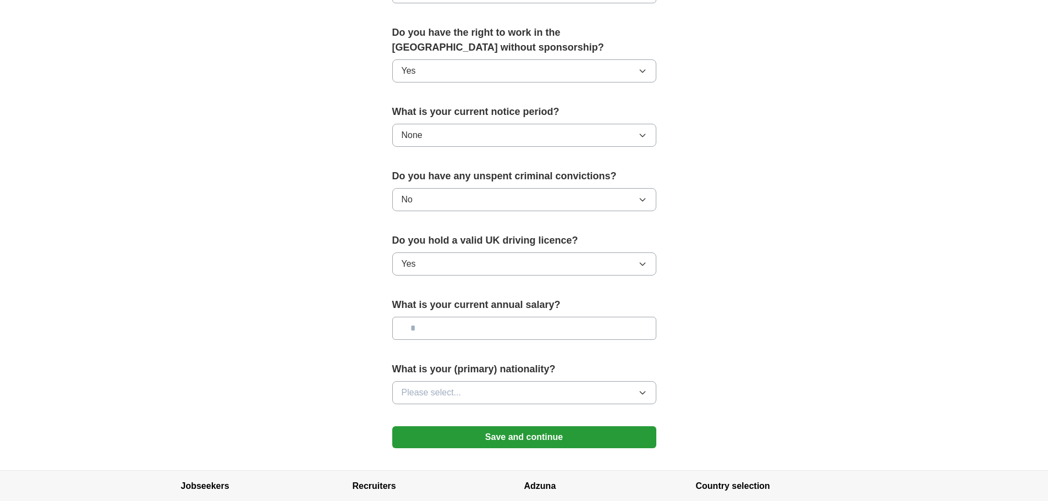
click at [464, 329] on input "text" at bounding box center [524, 328] width 264 height 23
click at [463, 328] on input "text" at bounding box center [524, 328] width 264 height 23
type input "*******"
click at [439, 384] on button "Please select..." at bounding box center [524, 392] width 264 height 23
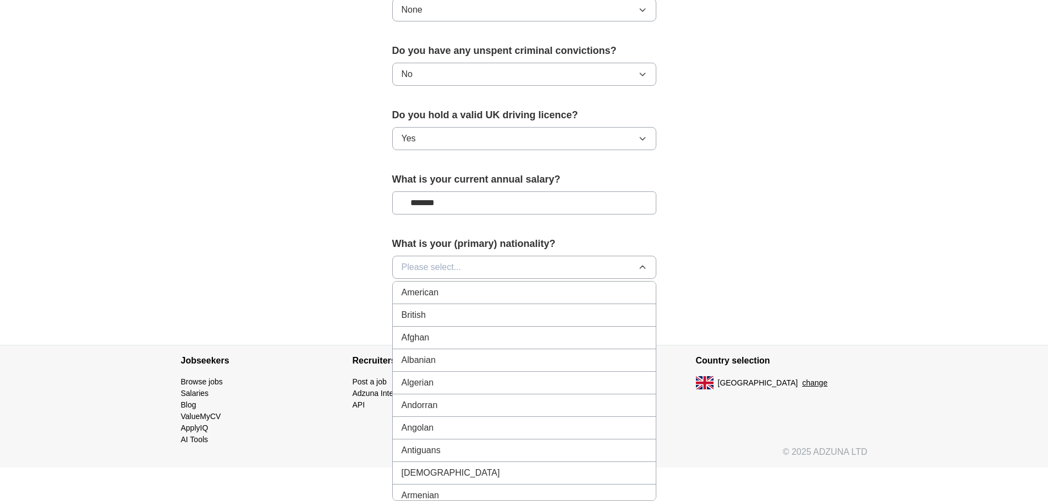
click at [534, 311] on div "British" at bounding box center [524, 315] width 245 height 13
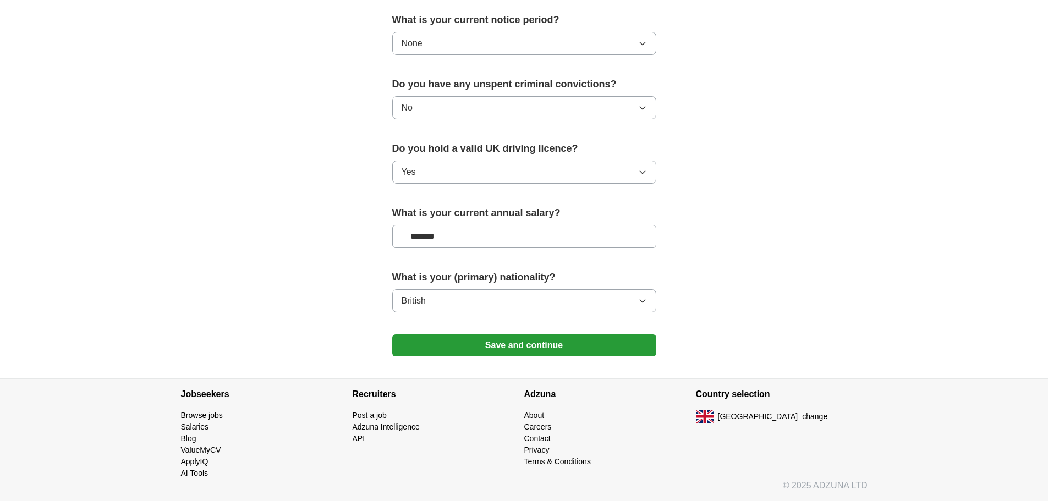
click at [543, 348] on button "Save and continue" at bounding box center [524, 345] width 264 height 22
